Goal: Find specific page/section: Find specific page/section

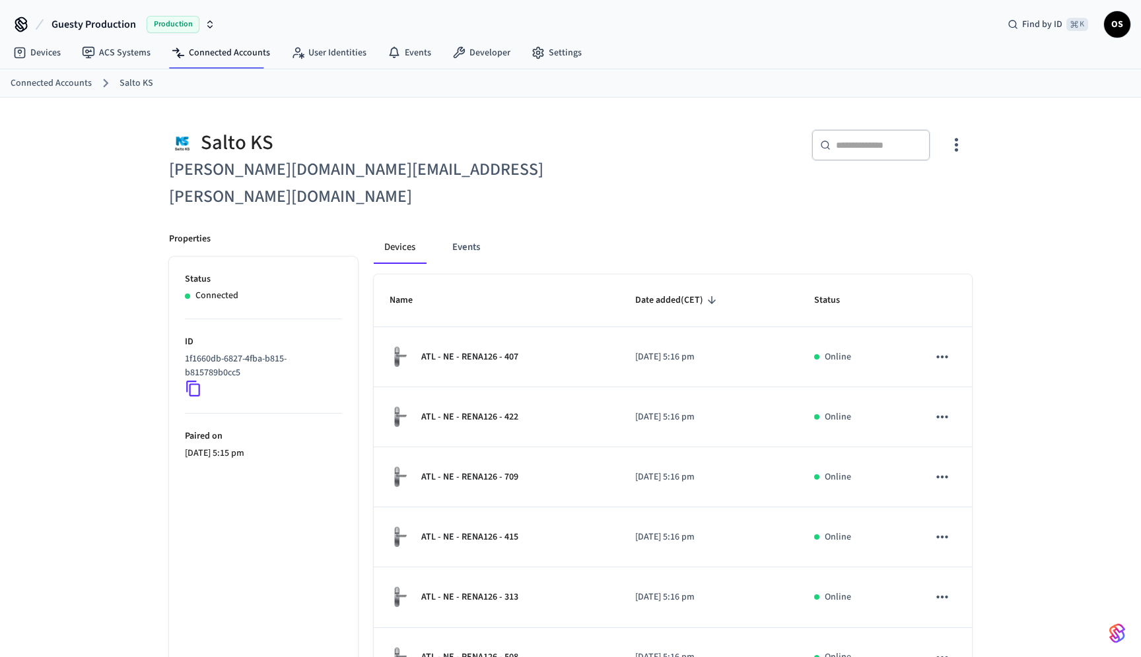
scroll to position [309, 0]
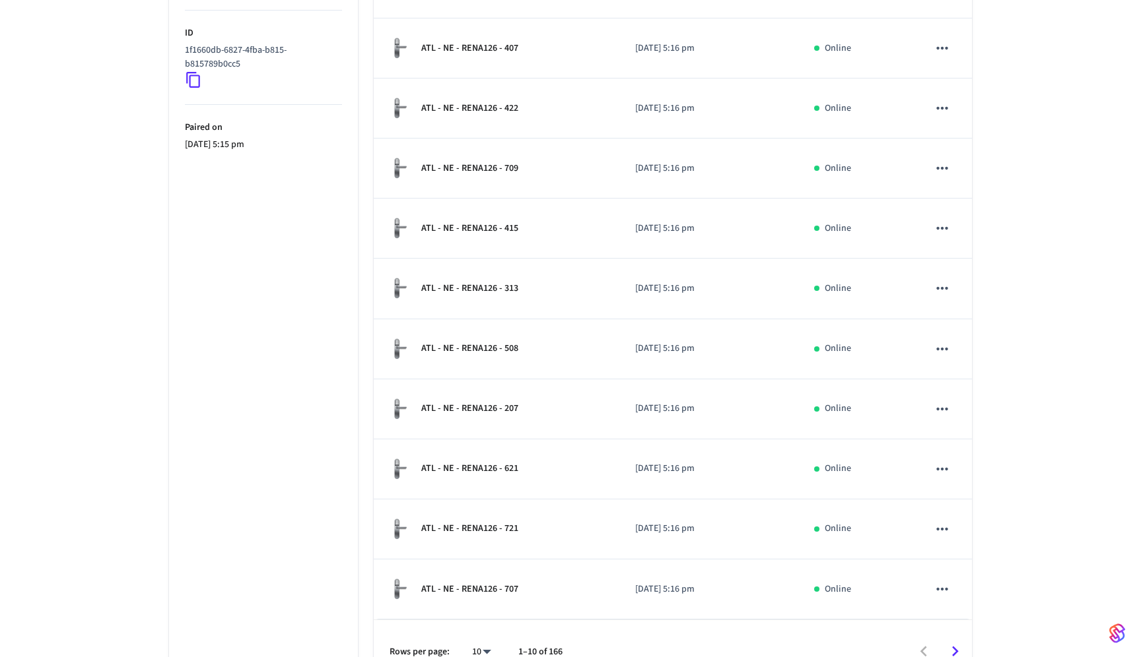
click at [952, 642] on icon "Go to next page" at bounding box center [954, 652] width 20 height 20
click at [951, 642] on icon "Go to next page" at bounding box center [954, 652] width 20 height 20
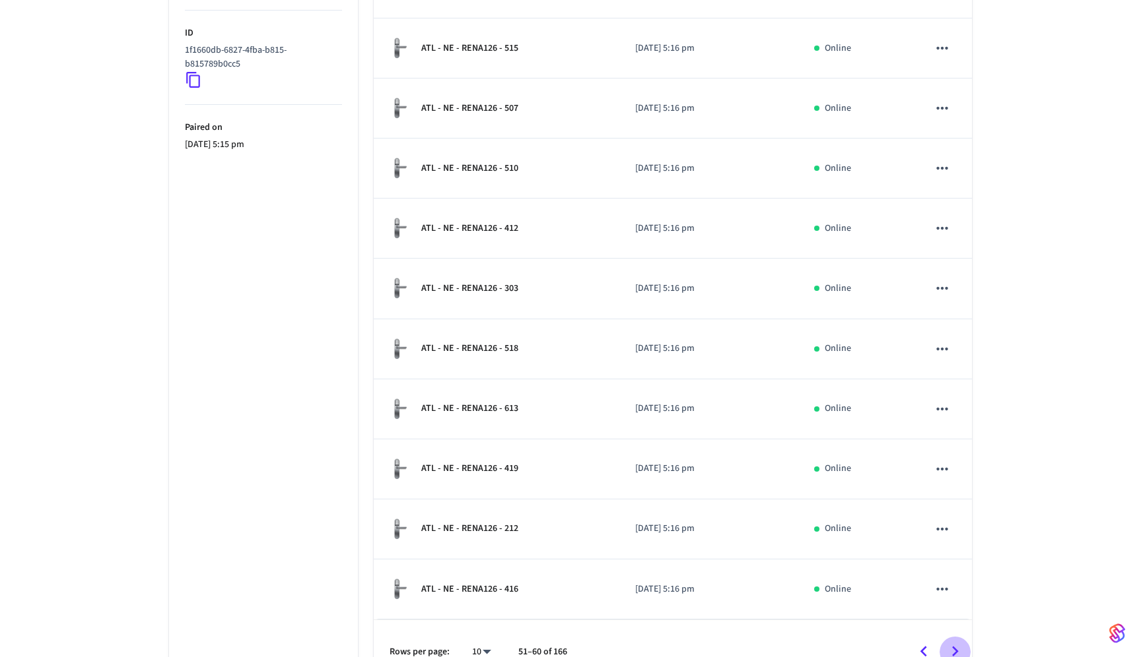
click at [951, 642] on icon "Go to next page" at bounding box center [954, 652] width 20 height 20
click at [481, 622] on body "Guesty Production Production Find by ID ⌘ K OS Devices ACS Systems Connected Ac…" at bounding box center [570, 187] width 1141 height 993
click at [479, 617] on li "All" at bounding box center [476, 618] width 35 height 35
type input "**"
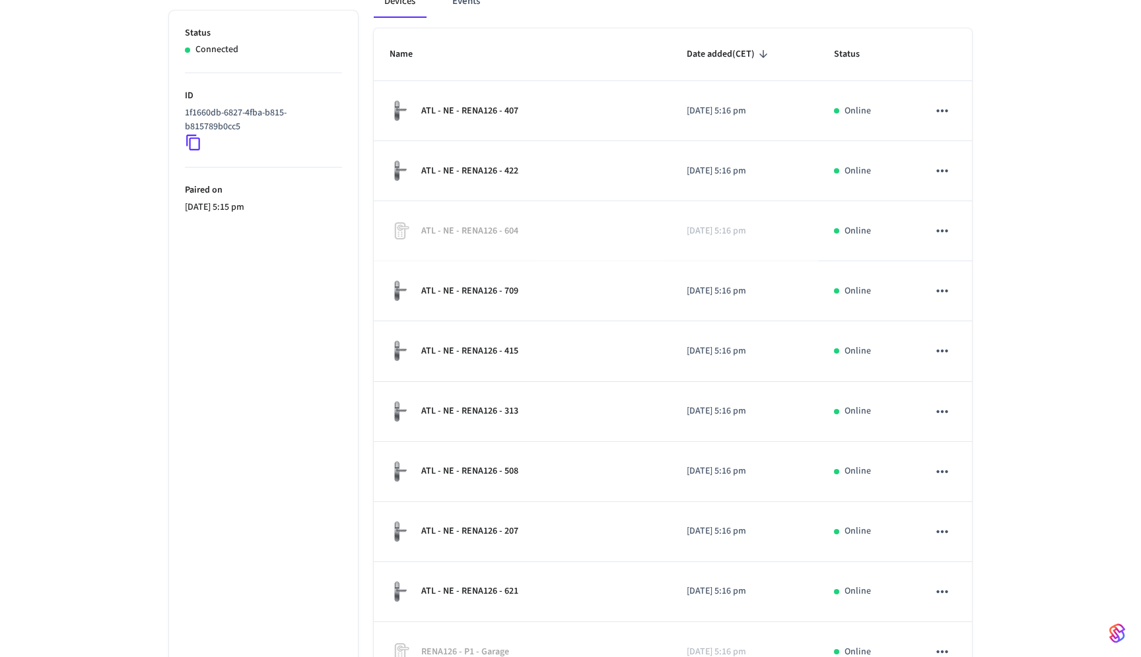
scroll to position [0, 0]
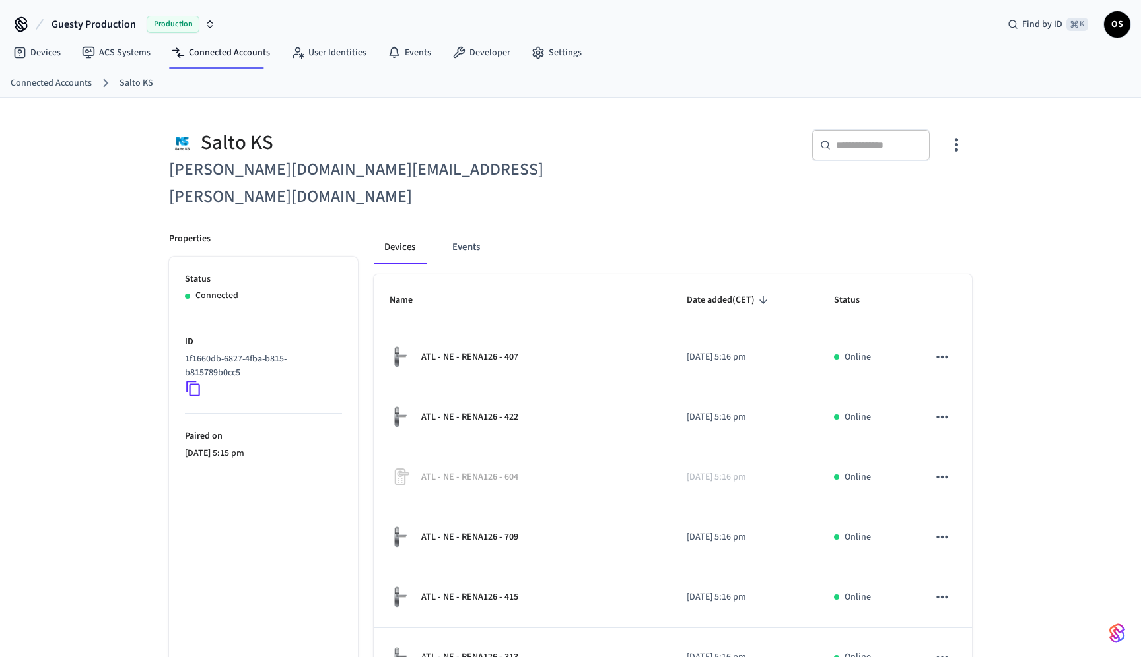
click at [882, 136] on div "​ ​" at bounding box center [870, 145] width 119 height 32
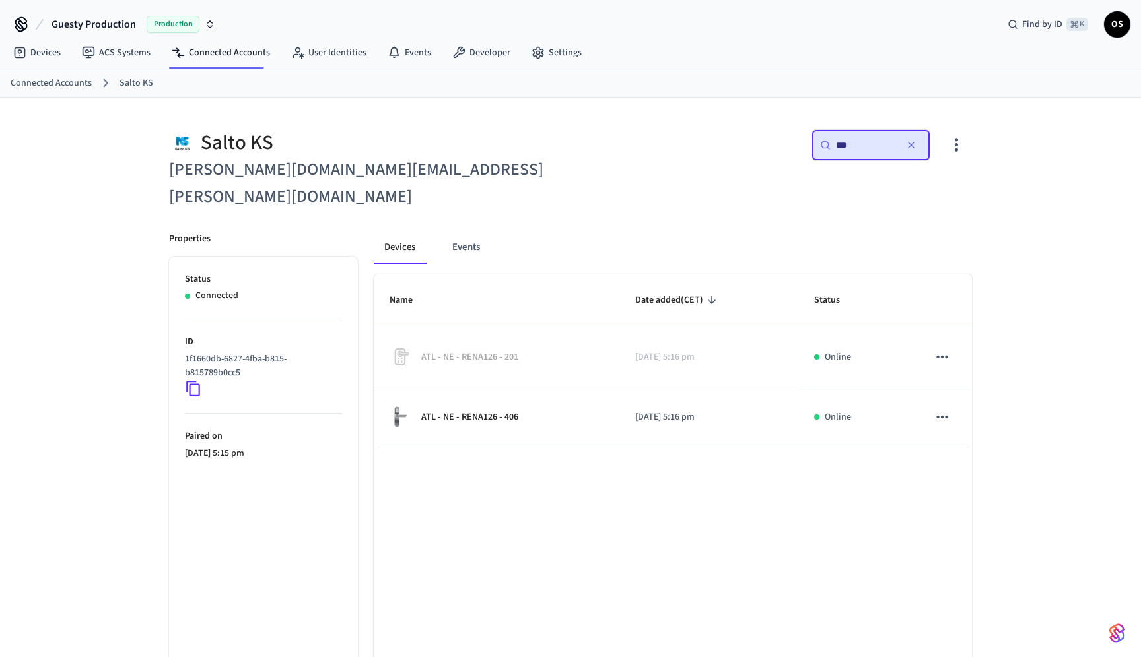
type input "***"
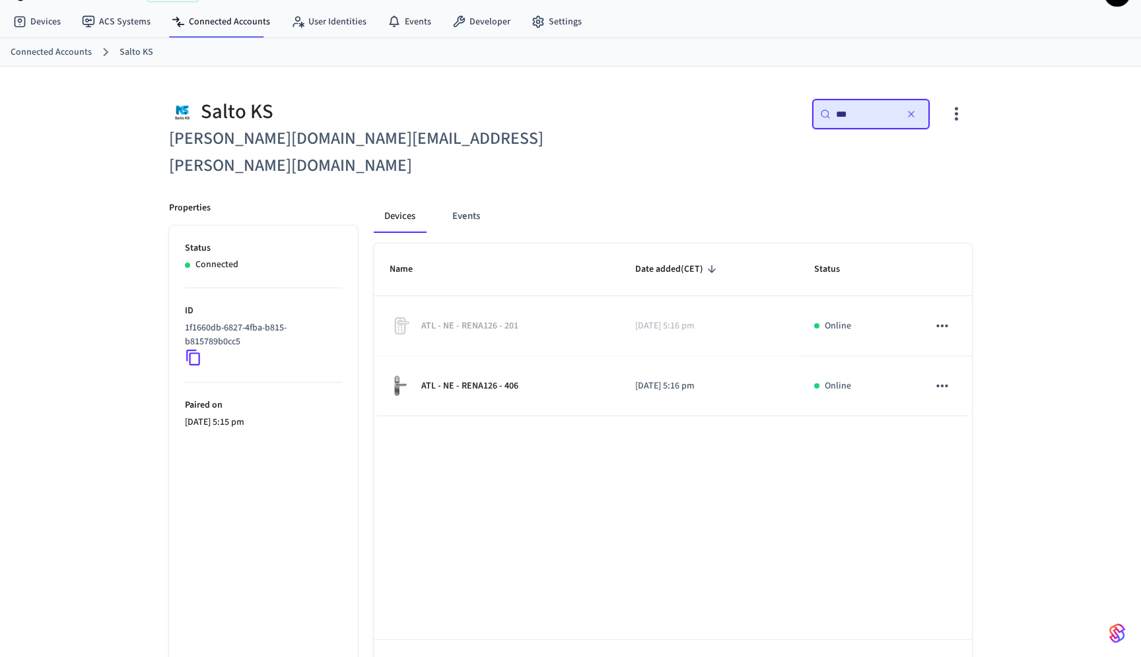
scroll to position [32, 0]
click at [49, 20] on link "Devices" at bounding box center [37, 21] width 69 height 24
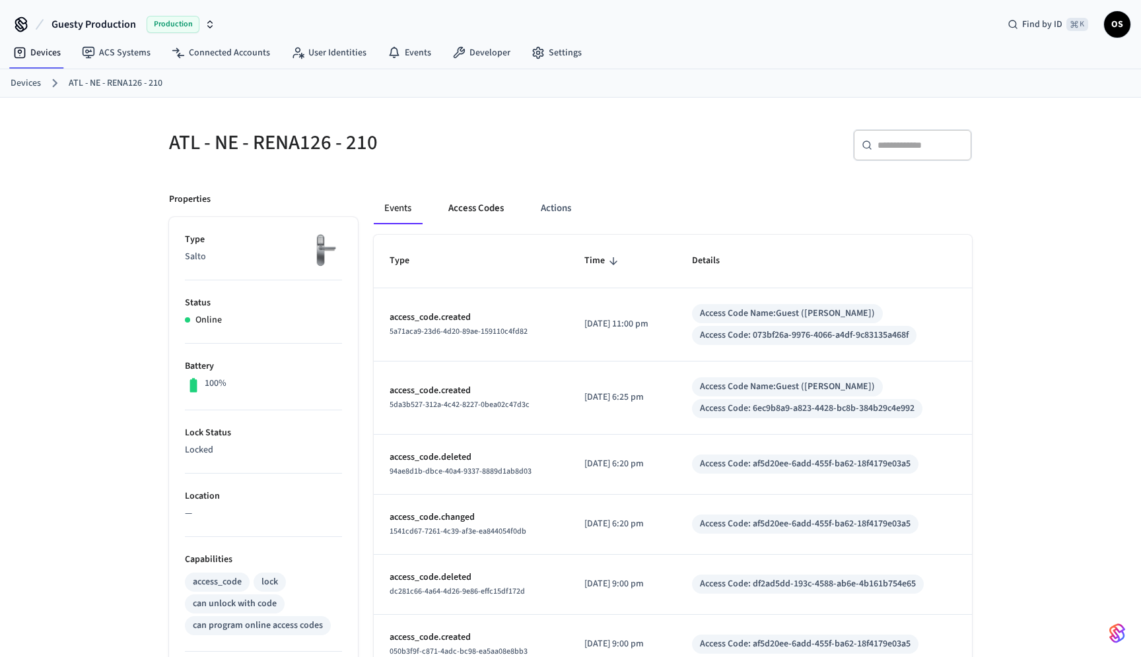
click at [489, 204] on button "Access Codes" at bounding box center [476, 209] width 77 height 32
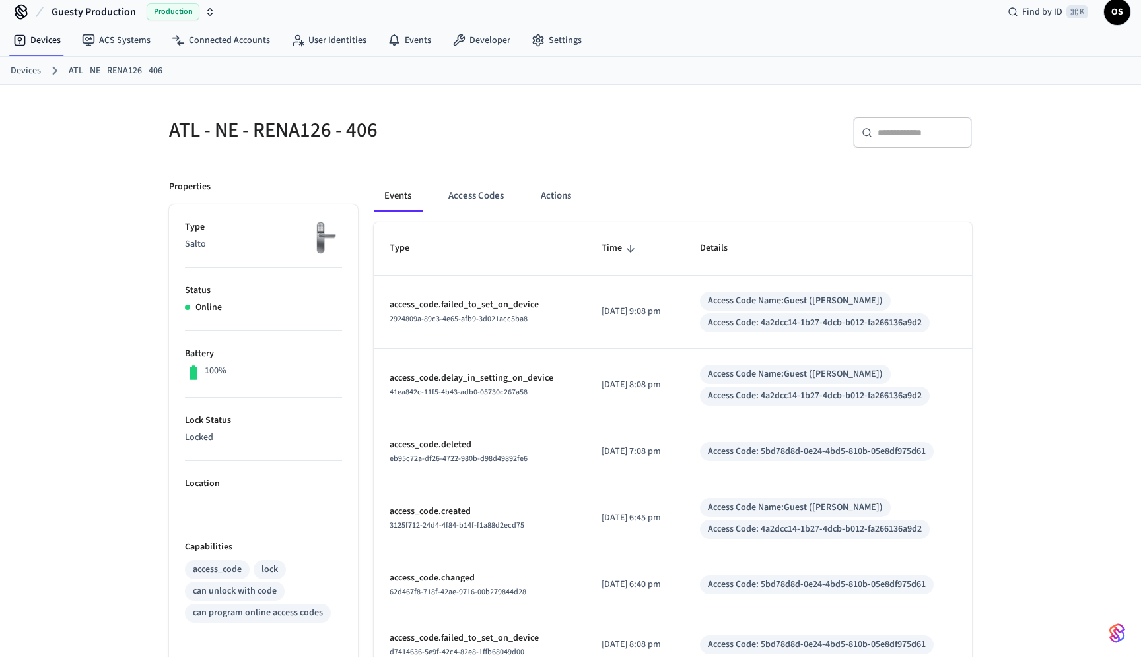
scroll to position [20, 0]
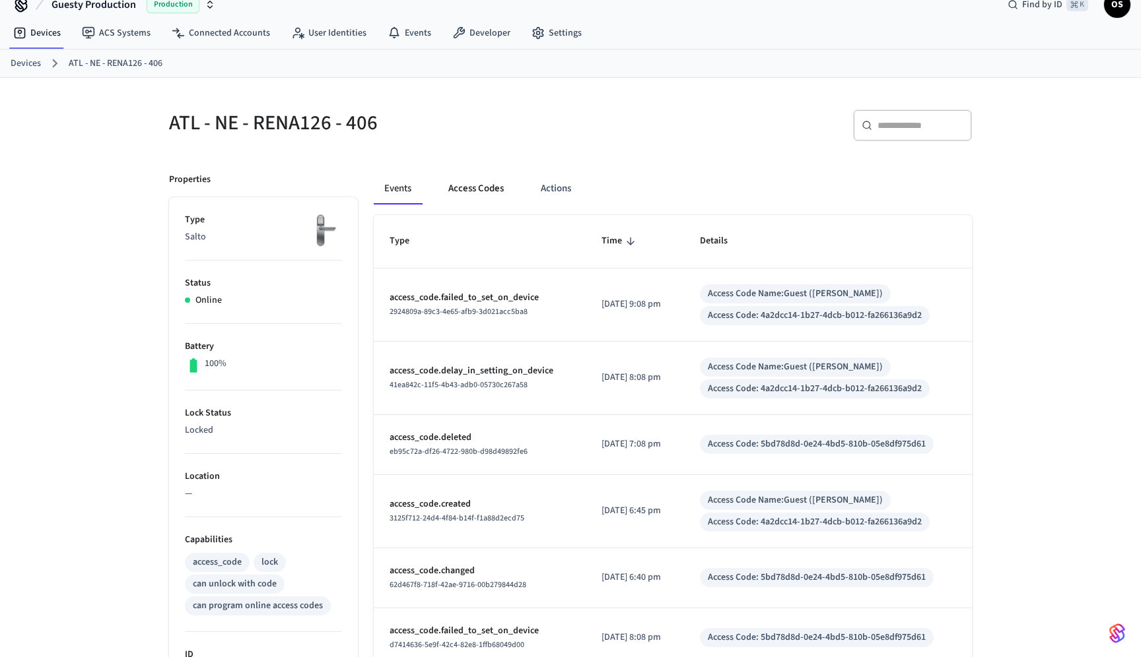
click at [500, 191] on button "Access Codes" at bounding box center [476, 189] width 77 height 32
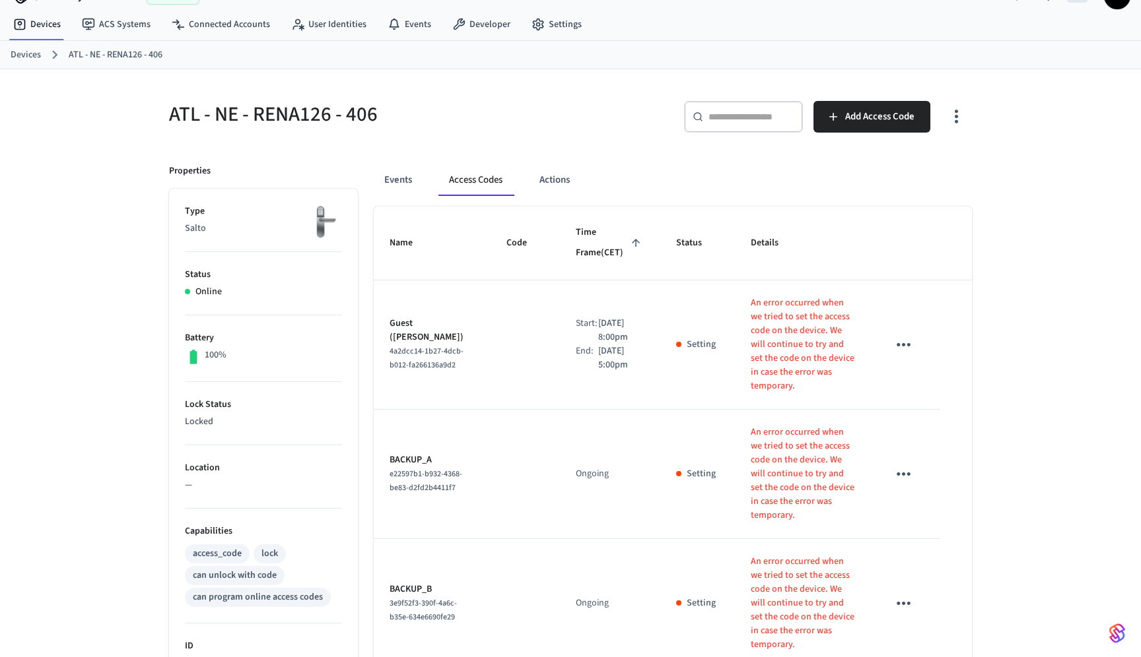
scroll to position [0, 0]
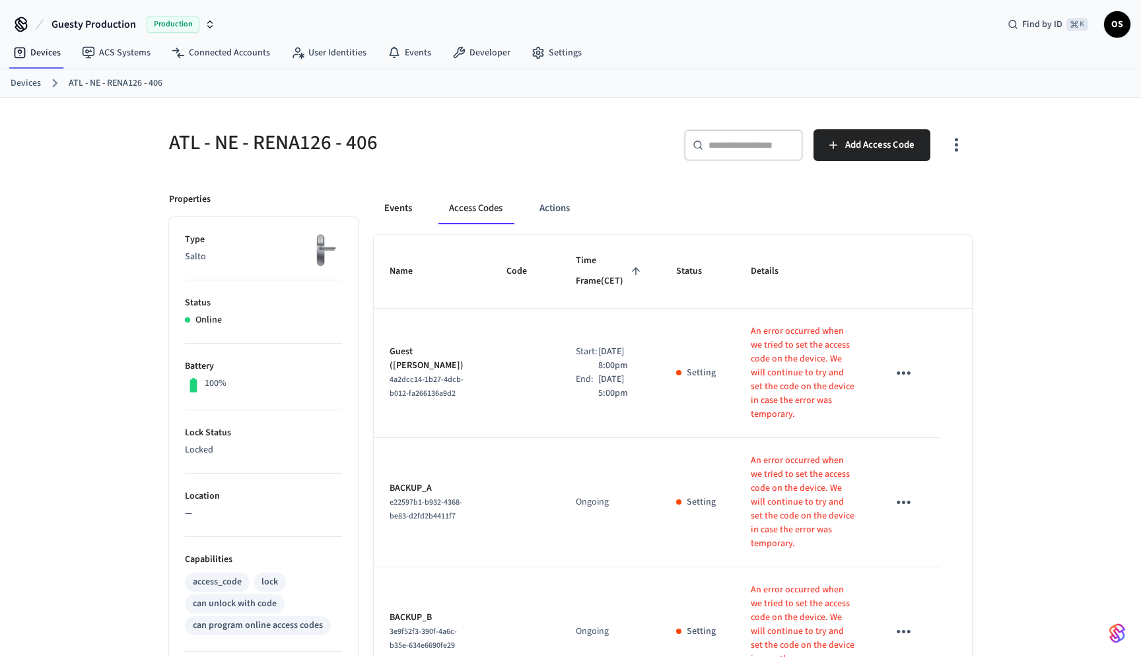
click at [396, 211] on button "Events" at bounding box center [398, 209] width 49 height 32
